Goal: Check status: Check status

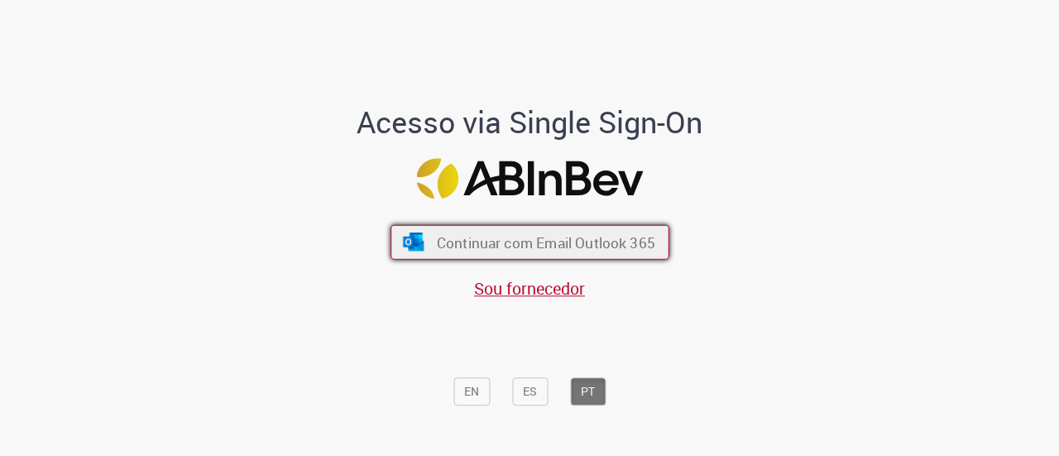
click at [510, 240] on span "Continuar com Email Outlook 365" at bounding box center [545, 241] width 218 height 19
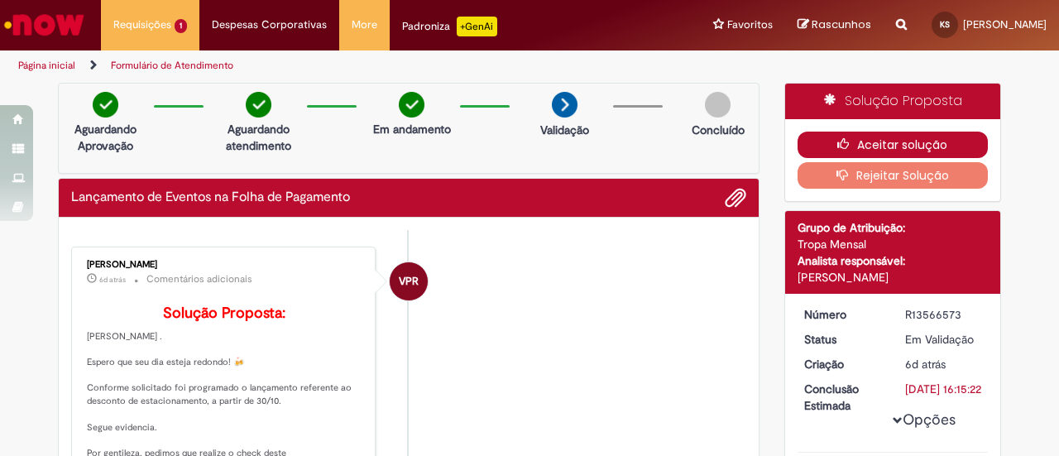
click at [910, 138] on button "Aceitar solução" at bounding box center [892, 144] width 191 height 26
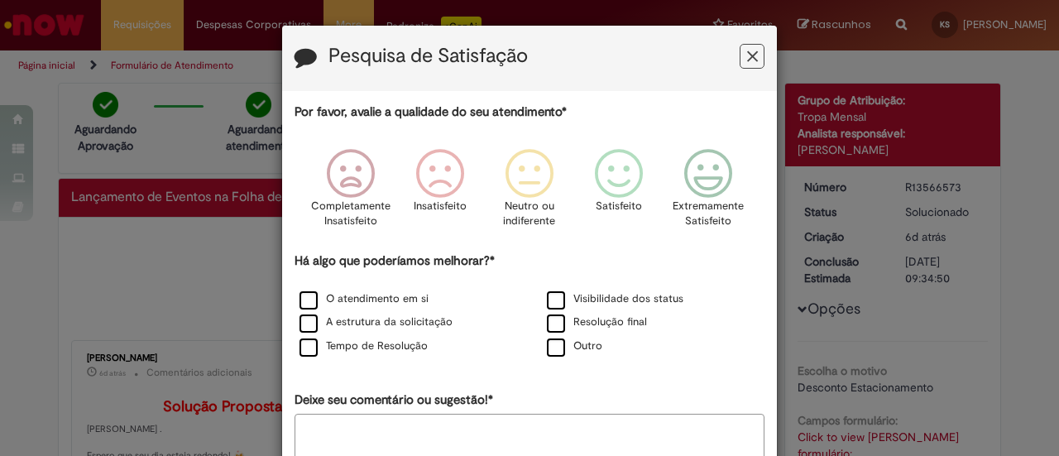
click at [749, 60] on icon "Feedback" at bounding box center [752, 56] width 11 height 17
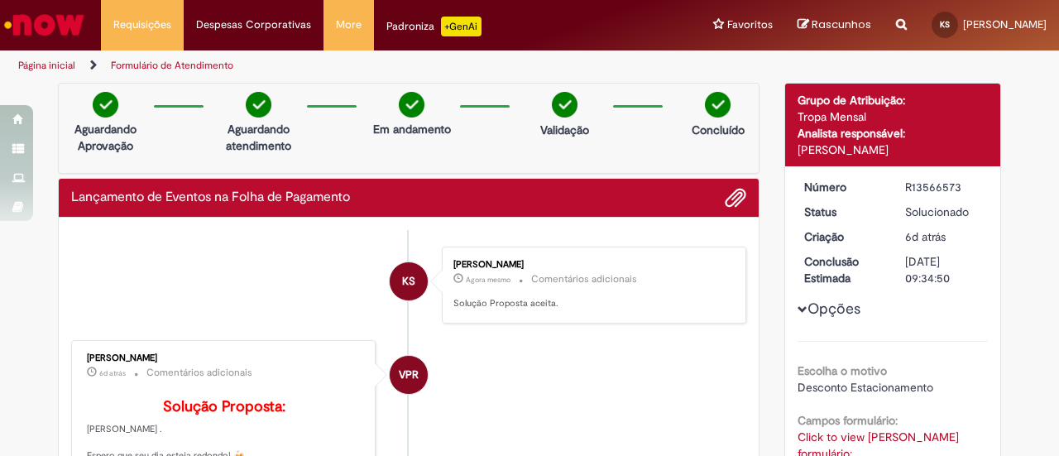
click at [65, 65] on link "Página inicial" at bounding box center [46, 65] width 57 height 13
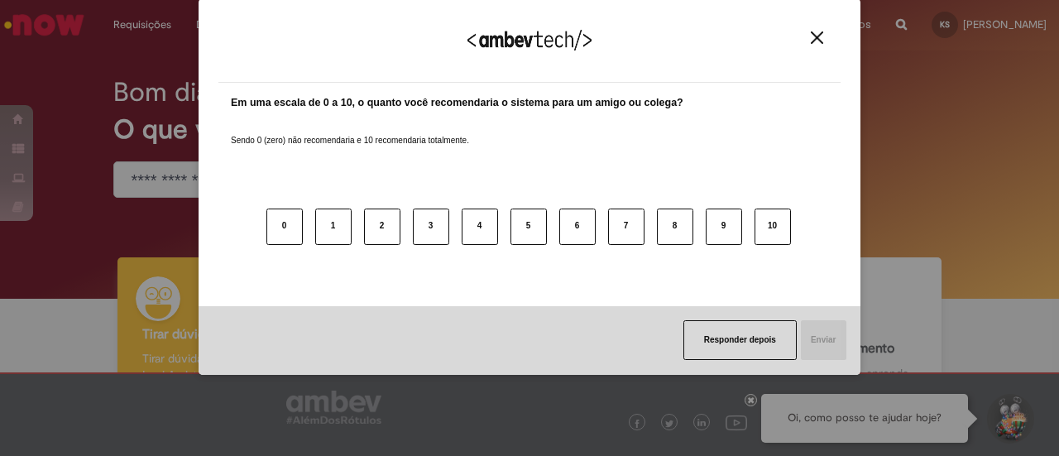
click at [820, 44] on button "Close" at bounding box center [816, 38] width 22 height 14
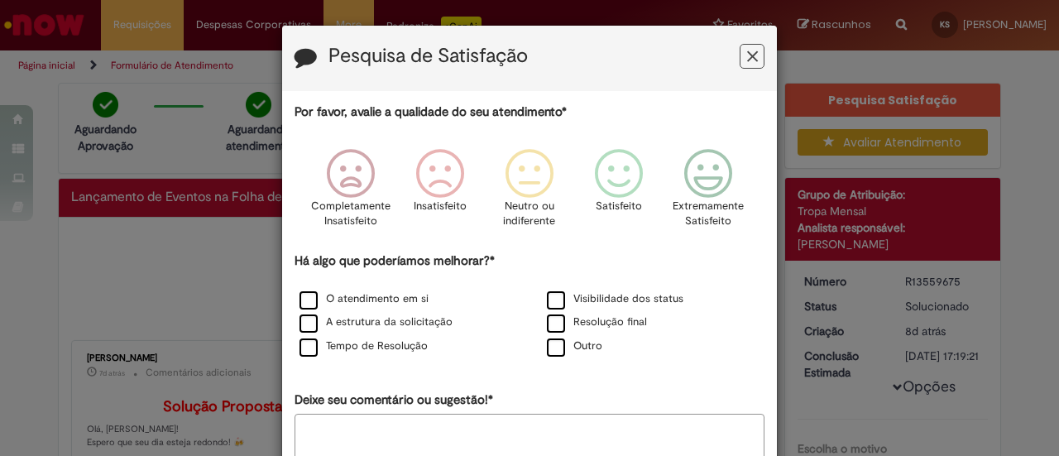
click at [749, 55] on icon "Feedback" at bounding box center [752, 56] width 11 height 17
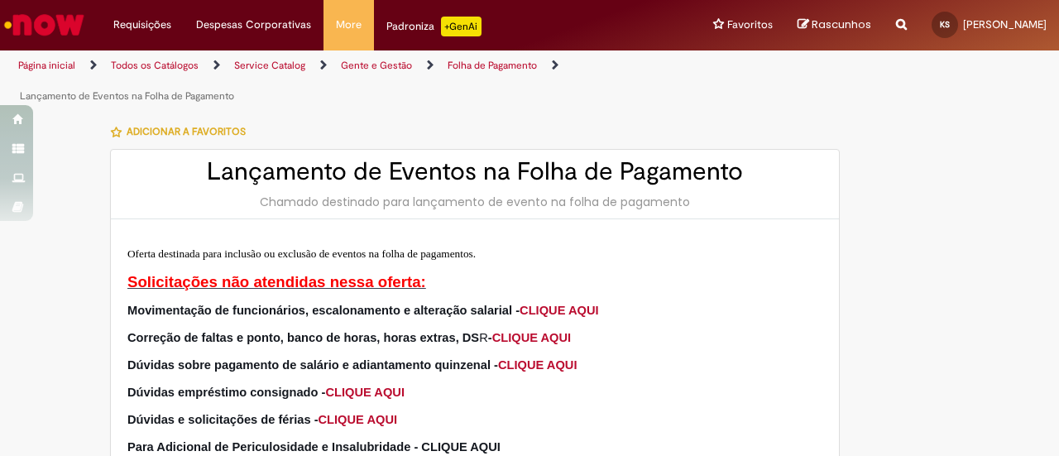
type input "**********"
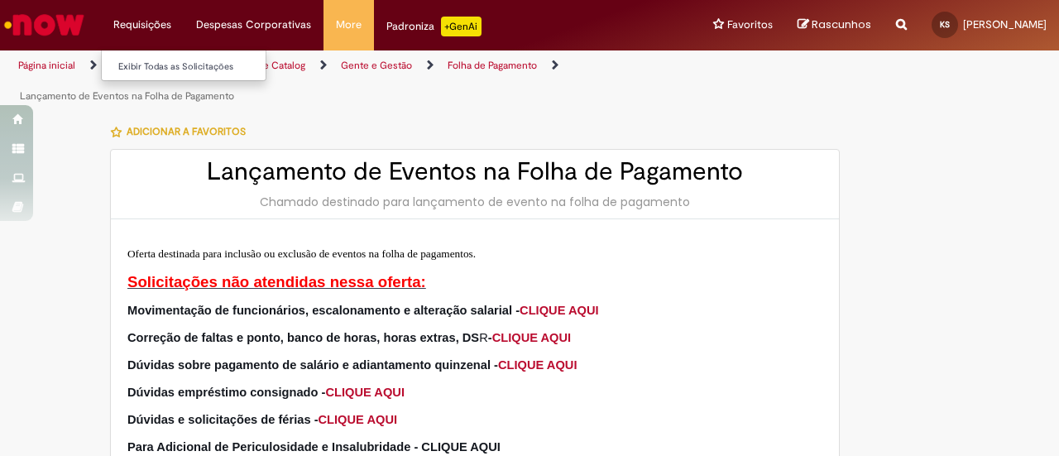
click at [151, 24] on li "Requisições Exibir Todas as Solicitações" at bounding box center [142, 25] width 83 height 50
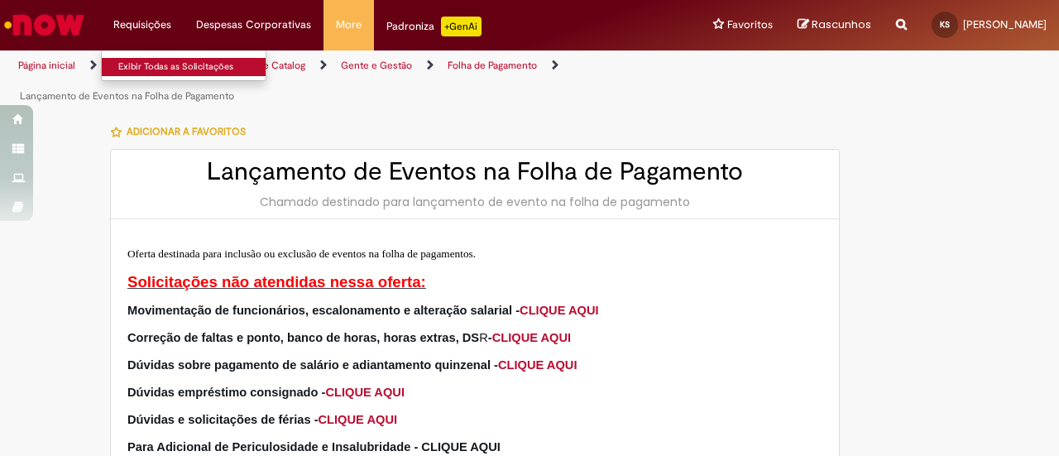
click at [133, 69] on link "Exibir Todas as Solicitações" at bounding box center [193, 67] width 182 height 18
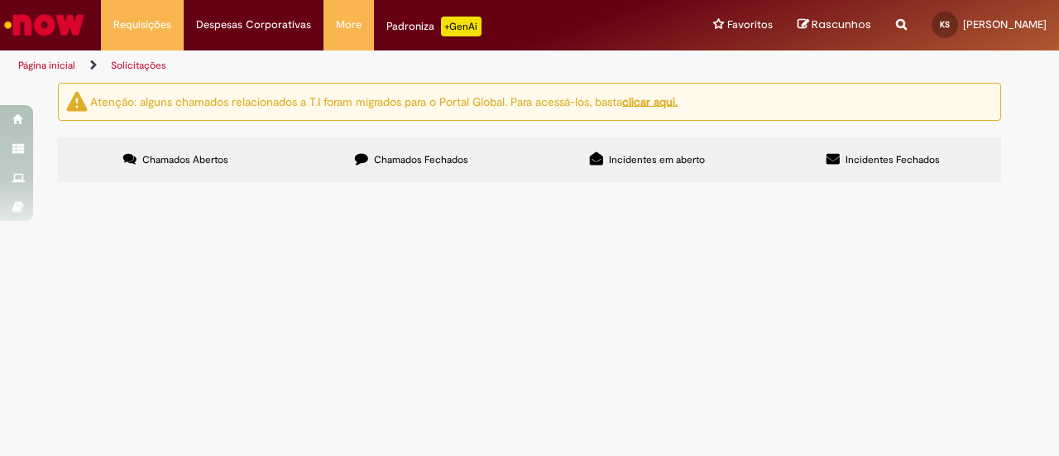
click at [618, 165] on span "Incidentes em aberto" at bounding box center [657, 159] width 96 height 13
click at [880, 156] on span "Incidentes Fechados" at bounding box center [892, 159] width 94 height 13
click at [430, 157] on span "Chamados Fechados" at bounding box center [421, 159] width 94 height 13
click at [187, 156] on span "Chamados Abertos" at bounding box center [185, 159] width 86 height 13
click at [627, 149] on label "Incidentes em aberto" at bounding box center [647, 159] width 236 height 45
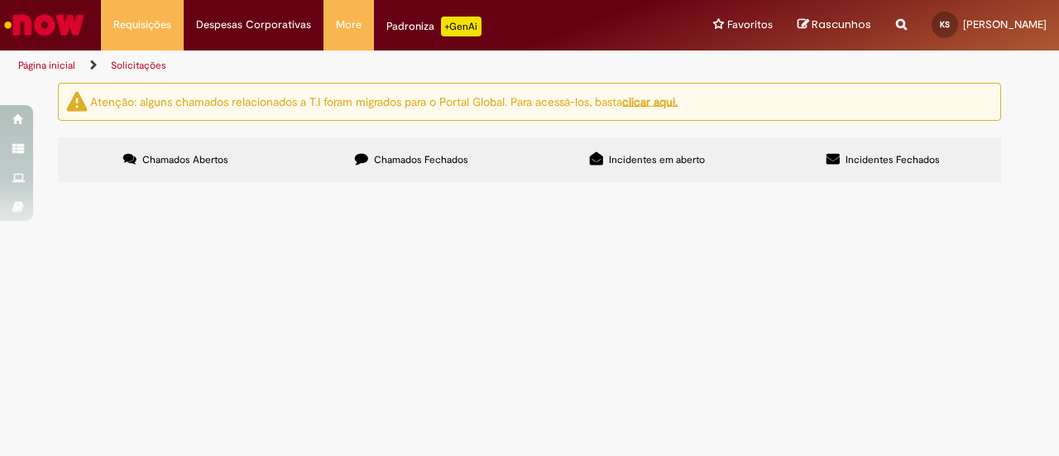
click at [862, 146] on label "Incidentes Fechados" at bounding box center [883, 159] width 236 height 45
click at [383, 162] on span "Chamados Fechados" at bounding box center [421, 159] width 94 height 13
click at [199, 167] on label "Chamados Abertos" at bounding box center [176, 159] width 236 height 45
